Goal: Communication & Community: Participate in discussion

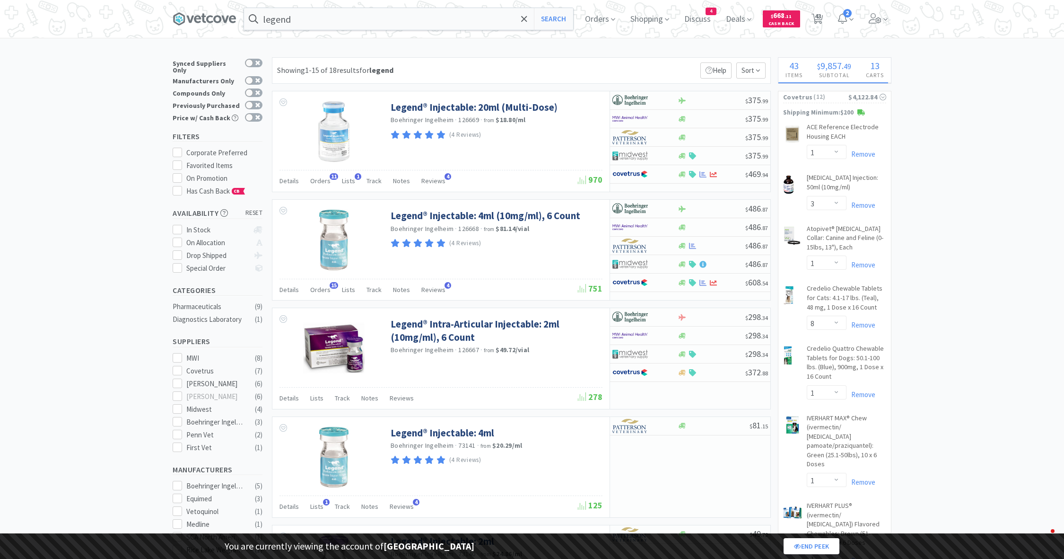
select select "1"
select select "3"
select select "1"
select select "8"
select select "1"
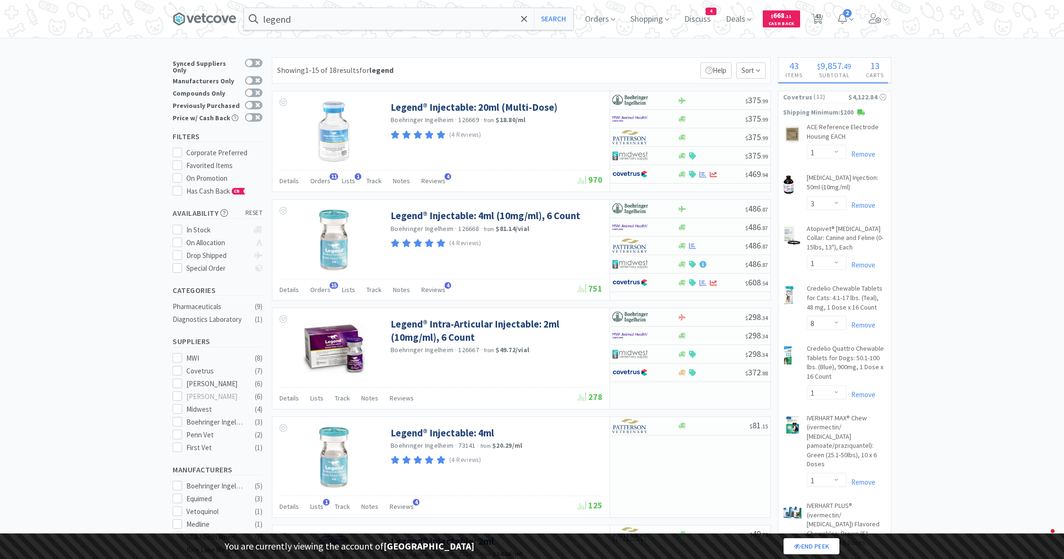
select select "1"
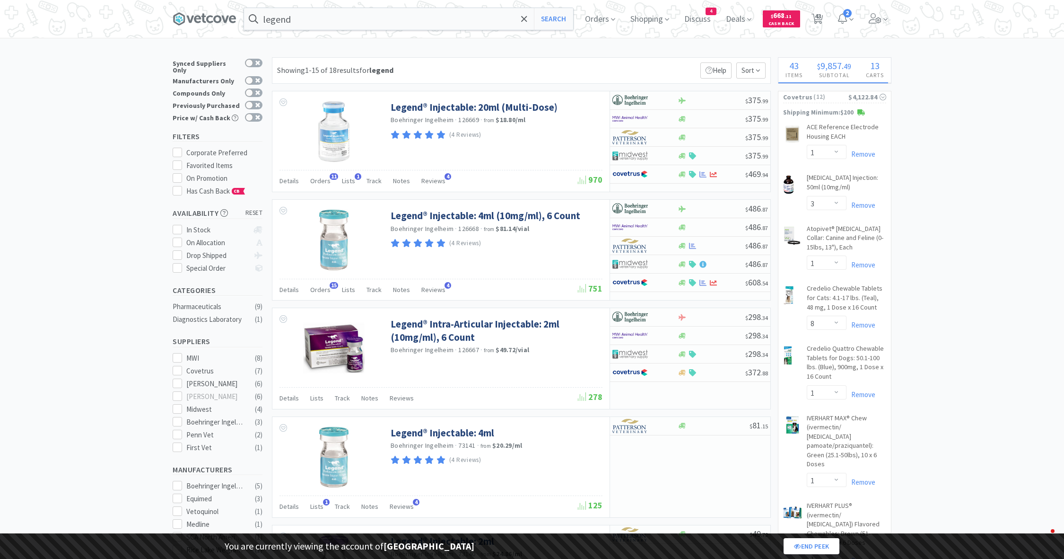
select select "2"
select select "3"
select select "1"
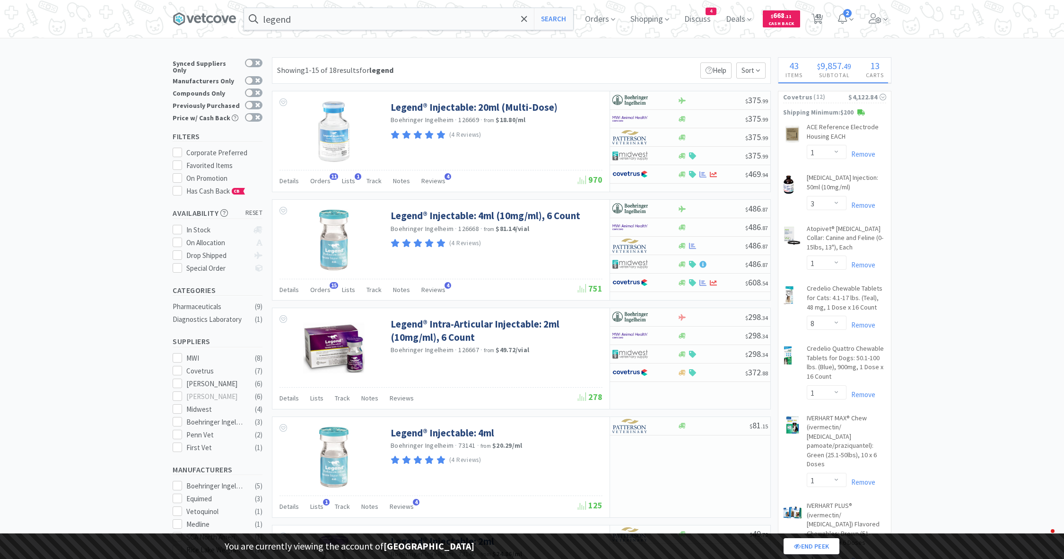
select select "2"
select select "1"
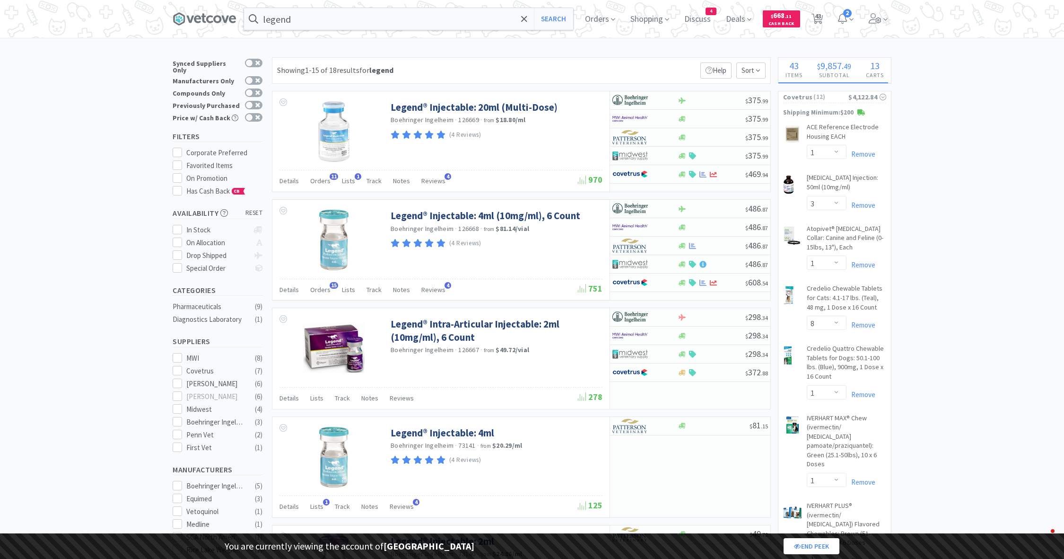
select select "1"
select select "5"
select select "2"
select select "1"
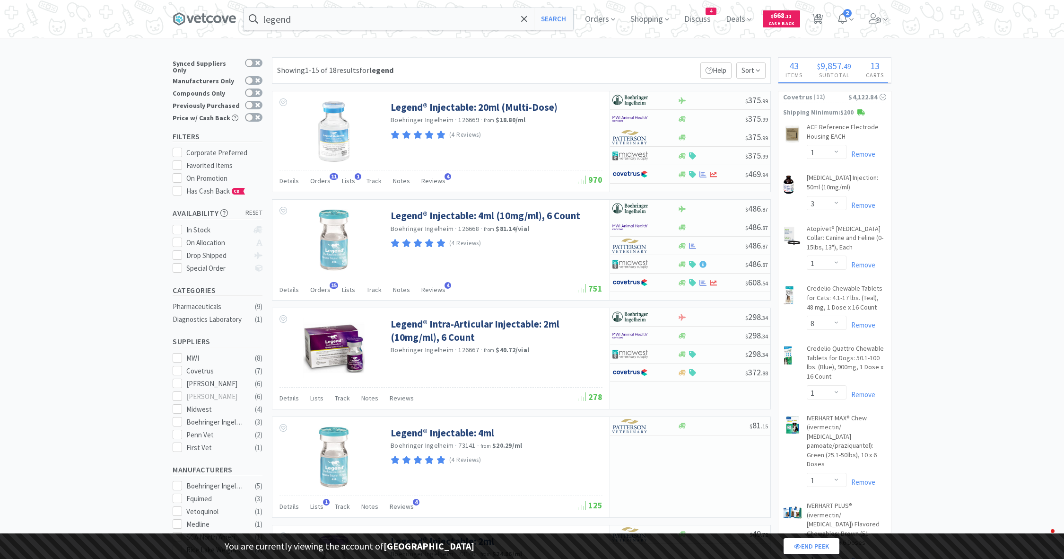
select select "1"
select select "4"
select select "2"
select select "1"
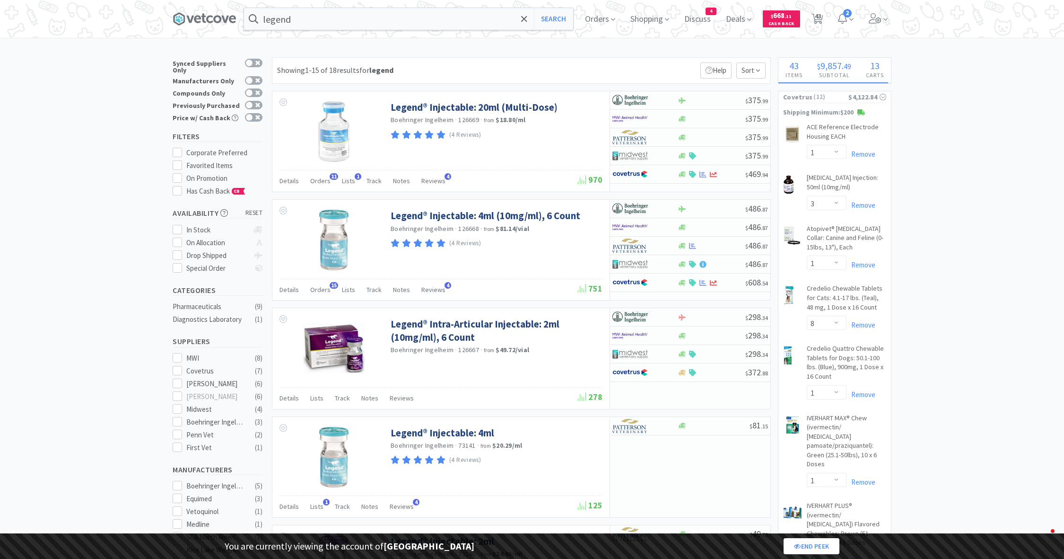
select select "1"
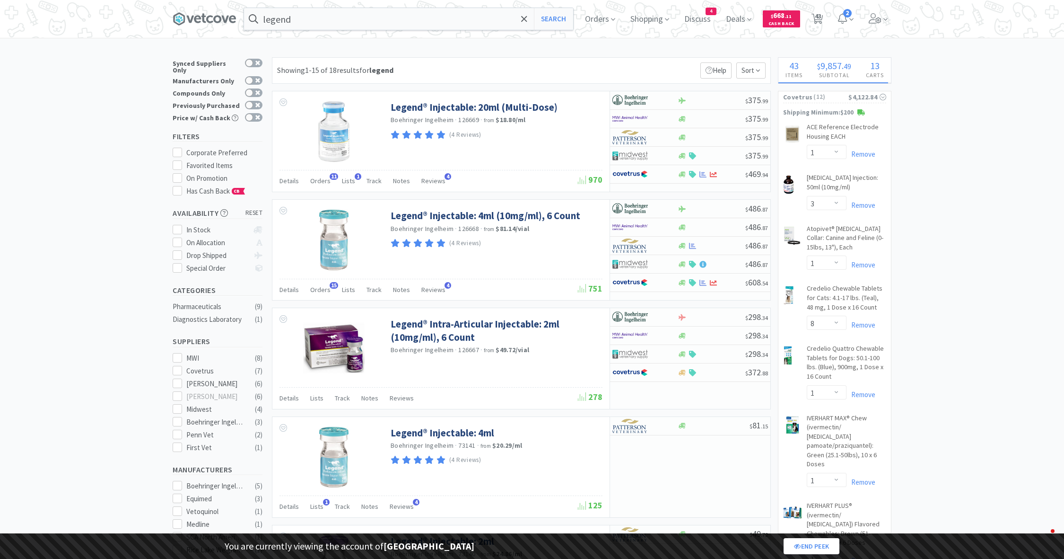
select select "3"
select select "2"
select select "3"
select select "1"
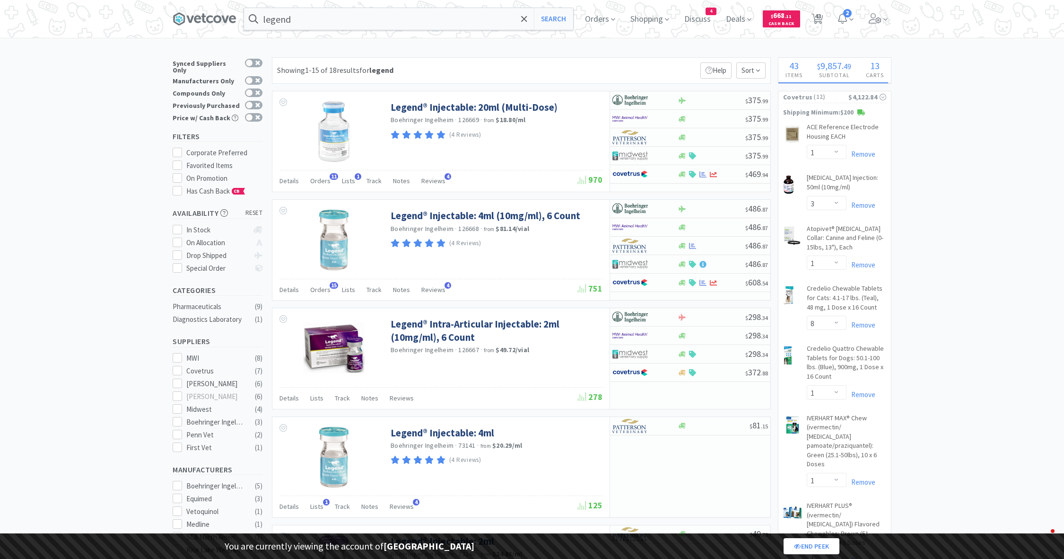
select select "1"
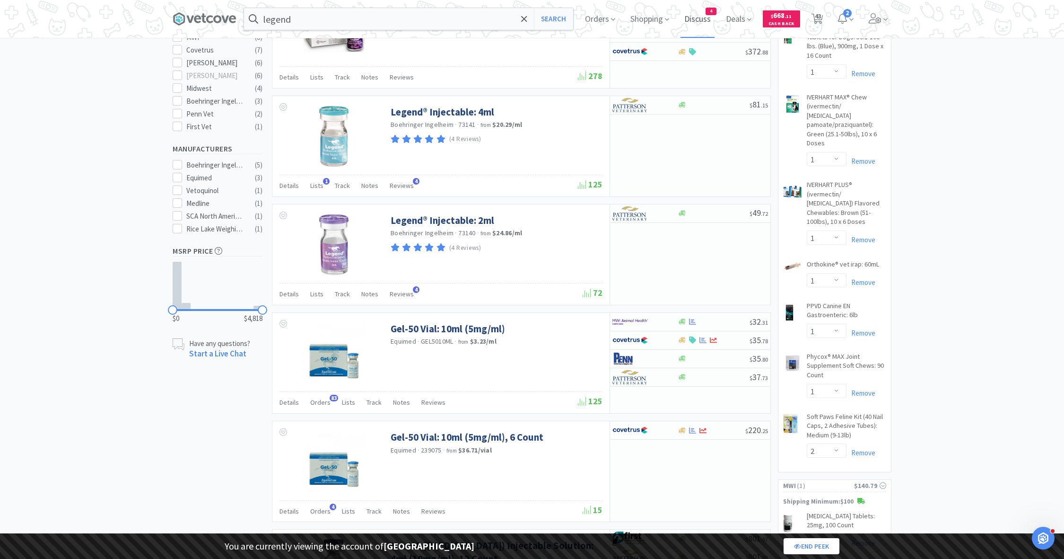
click at [706, 14] on span "Discuss" at bounding box center [698, 19] width 34 height 38
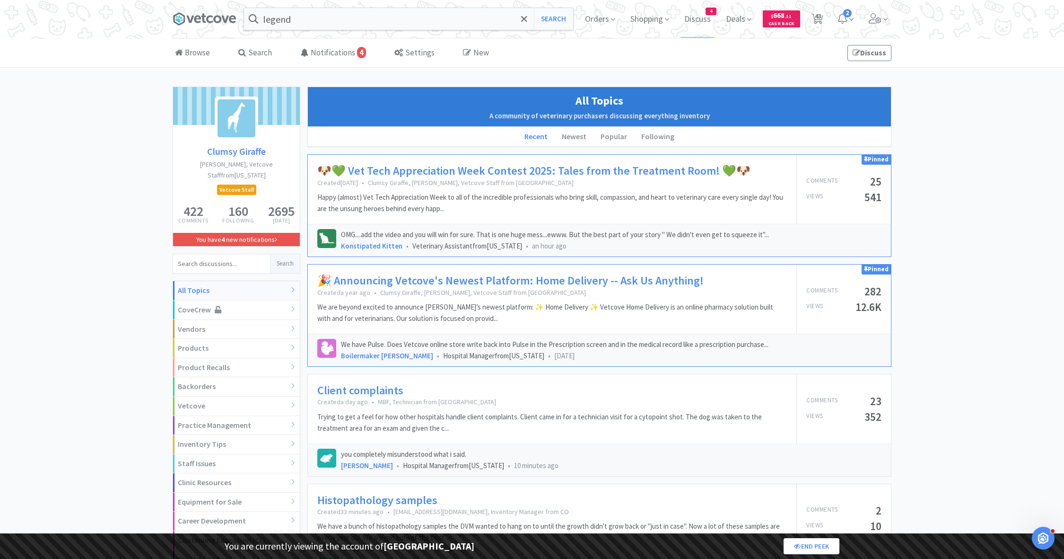
click at [466, 170] on link "🐶💚 Vet Tech Appreciation Week Contest 2025: Tales from the Treatment Room! 💚🐶" at bounding box center [533, 171] width 433 height 14
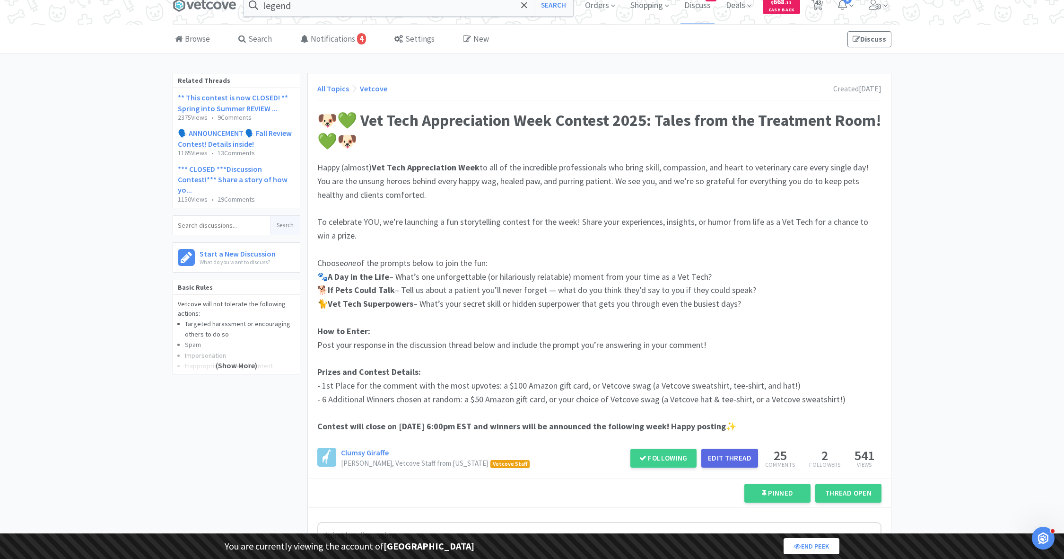
scroll to position [13, 0]
click at [310, 44] on link "Notifications 4" at bounding box center [333, 40] width 70 height 29
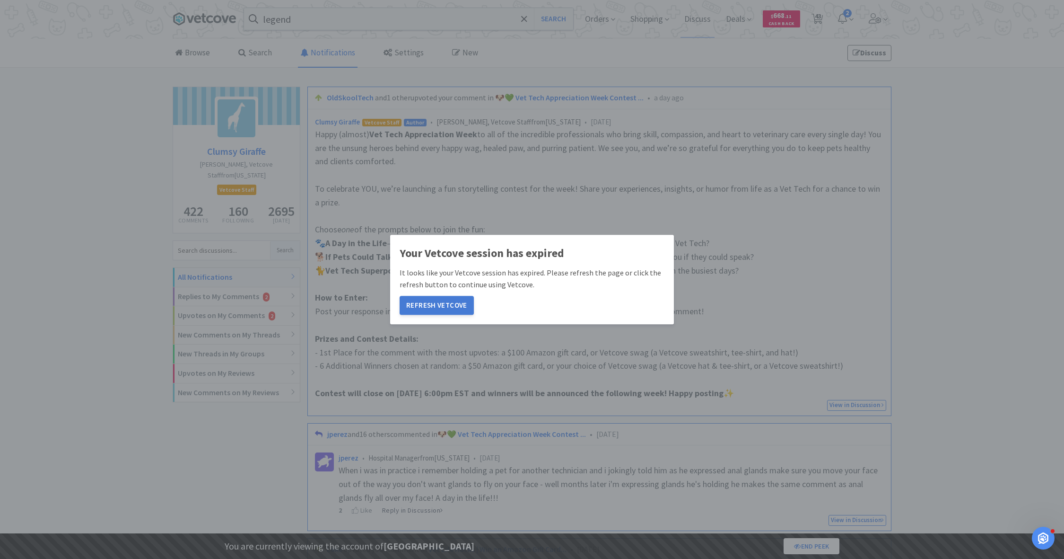
click at [427, 310] on button "Refresh Vetcove" at bounding box center [437, 305] width 74 height 19
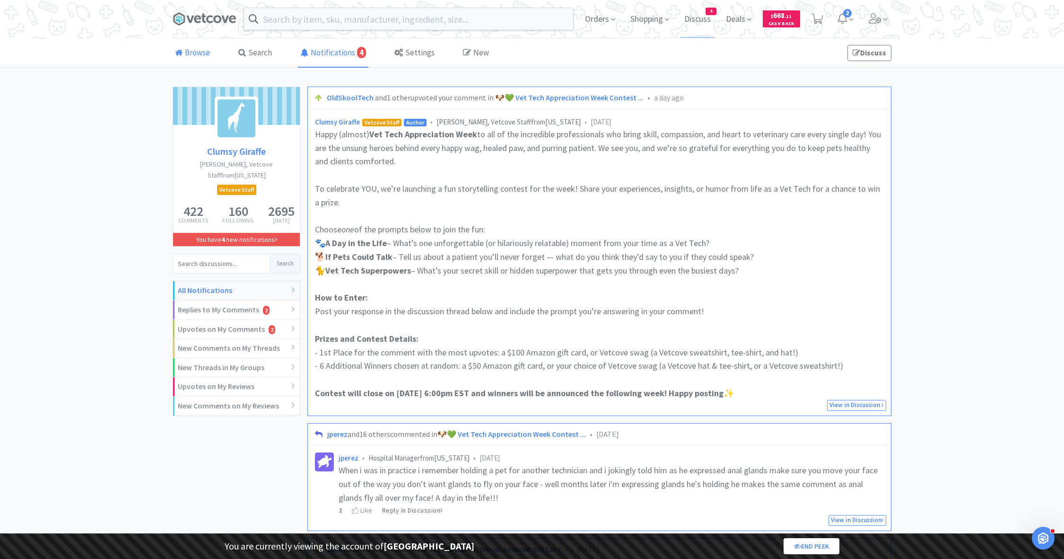
click at [192, 44] on link "Browse" at bounding box center [193, 53] width 40 height 29
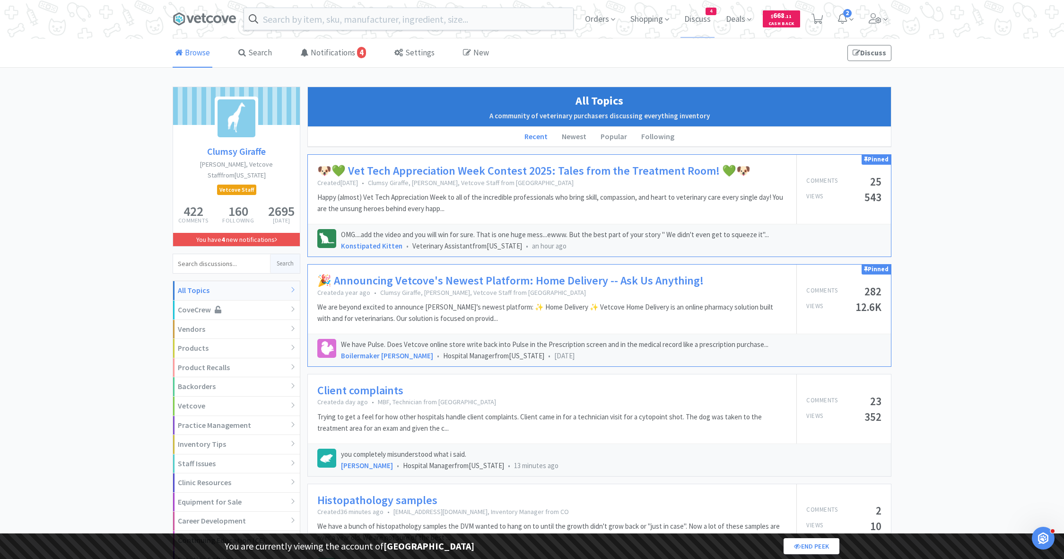
click at [438, 173] on link "🐶💚 Vet Tech Appreciation Week Contest 2025: Tales from the Treatment Room! 💚🐶" at bounding box center [533, 171] width 433 height 14
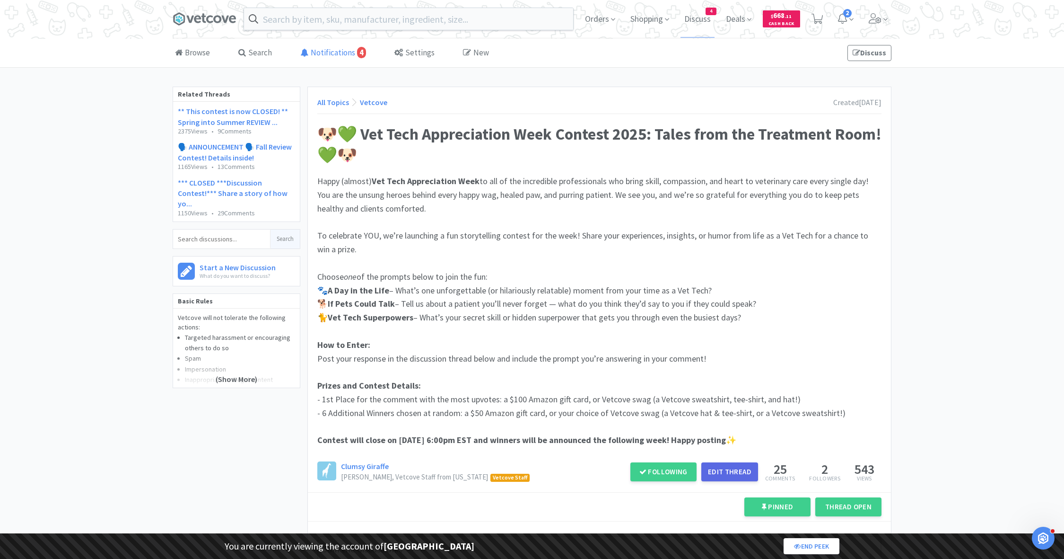
click at [347, 45] on link "Notifications 4" at bounding box center [333, 53] width 70 height 29
